Goal: Task Accomplishment & Management: Complete application form

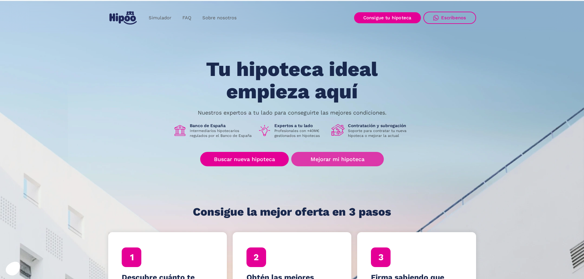
click at [342, 159] on link "Mejorar mi hipoteca" at bounding box center [337, 159] width 92 height 14
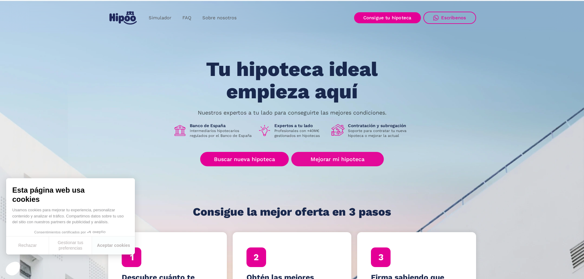
click at [350, 160] on link "Mejorar mi hipoteca" at bounding box center [337, 159] width 92 height 14
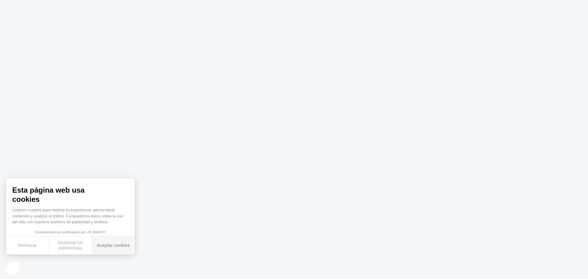
click at [119, 248] on button "Aceptar cookies" at bounding box center [113, 246] width 43 height 18
